Goal: Information Seeking & Learning: Learn about a topic

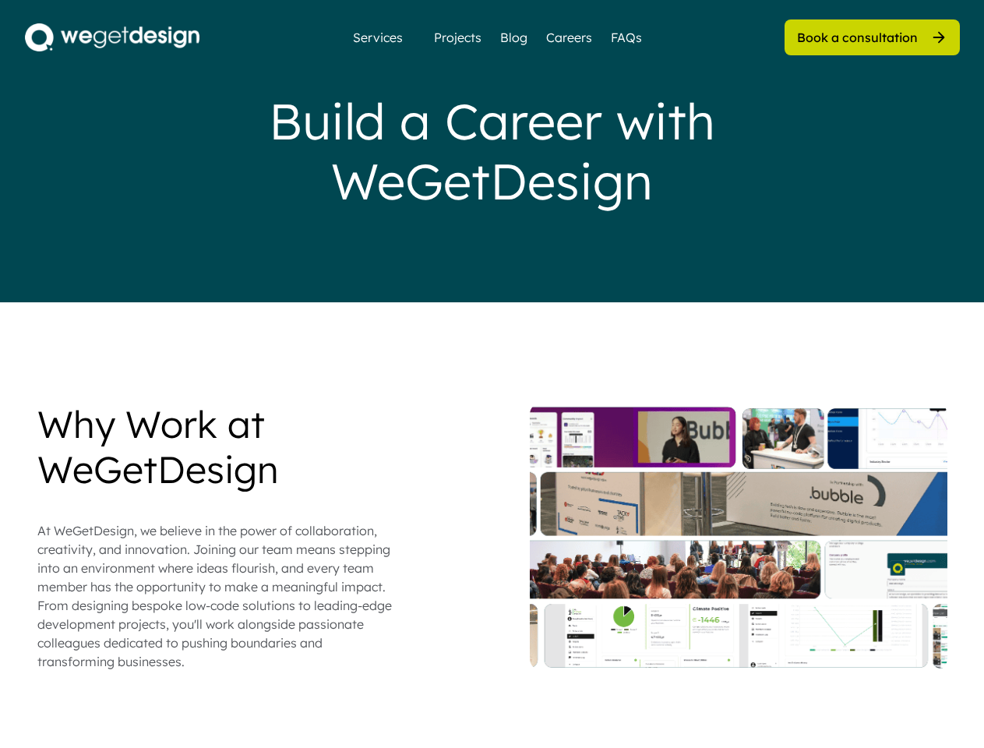
click at [492, 151] on div "Build a Career with WeGetDesign" at bounding box center [493, 151] width 624 height 120
click at [493, 151] on div "Build a Career with WeGetDesign" at bounding box center [493, 151] width 624 height 120
click at [493, 575] on div "Why Work at WeGetDesign At WeGetDesign, we believe in the power of collaboratio…" at bounding box center [492, 536] width 910 height 269
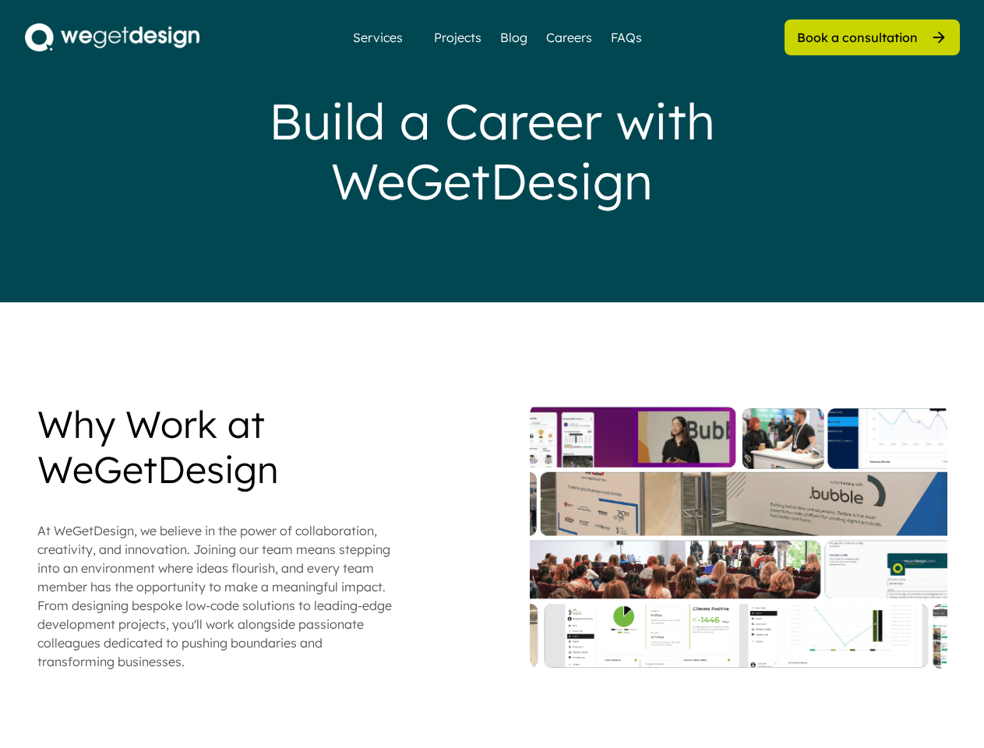
click at [493, 536] on div "Why Work at WeGetDesign At WeGetDesign, we believe in the power of collaboratio…" at bounding box center [492, 536] width 910 height 269
click at [217, 536] on div "At WeGetDesign, we believe in the power of collaboration, creativity, and innov…" at bounding box center [216, 596] width 359 height 150
click at [217, 447] on div "Why Work at WeGetDesign" at bounding box center [216, 447] width 359 height 90
click at [217, 596] on div "At WeGetDesign, we believe in the power of collaboration, creativity, and innov…" at bounding box center [216, 596] width 359 height 150
click at [739, 536] on div at bounding box center [739, 536] width 418 height 269
